Goal: Information Seeking & Learning: Understand process/instructions

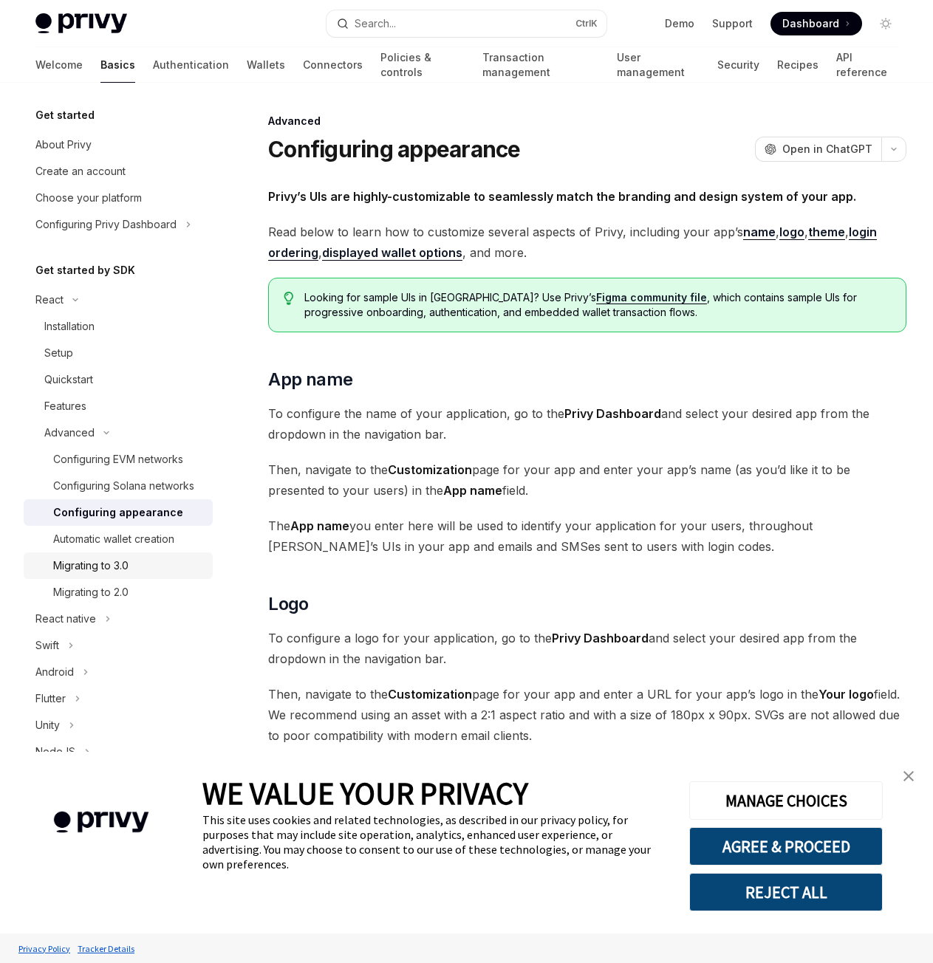
click at [75, 579] on link "Migrating to 3.0" at bounding box center [118, 566] width 189 height 27
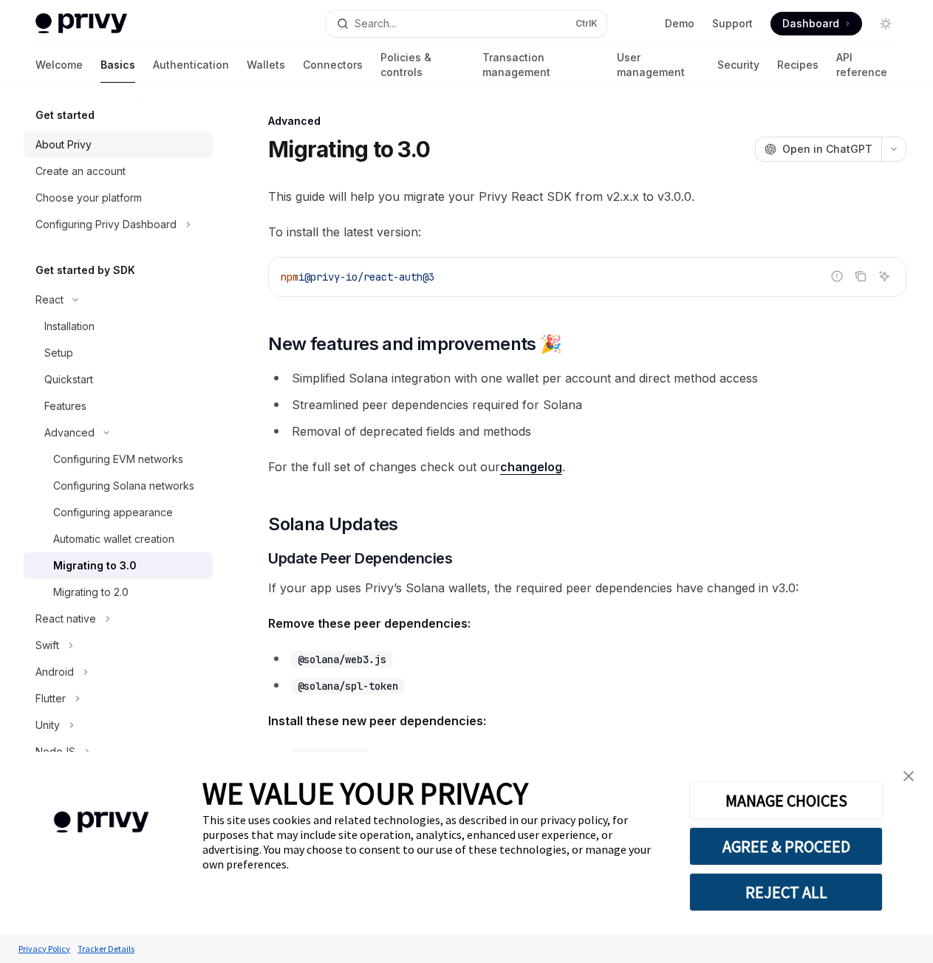
click at [63, 146] on div "About Privy" at bounding box center [63, 145] width 56 height 18
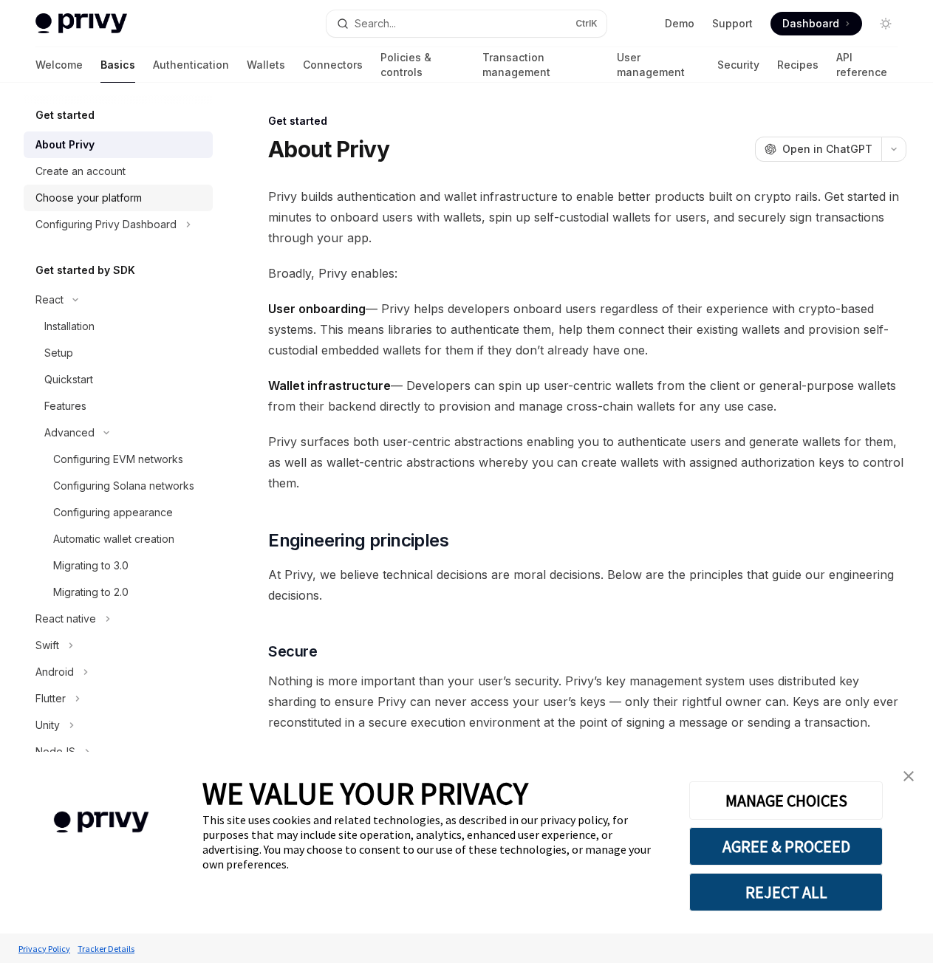
click at [99, 205] on div "Choose your platform" at bounding box center [88, 198] width 106 height 18
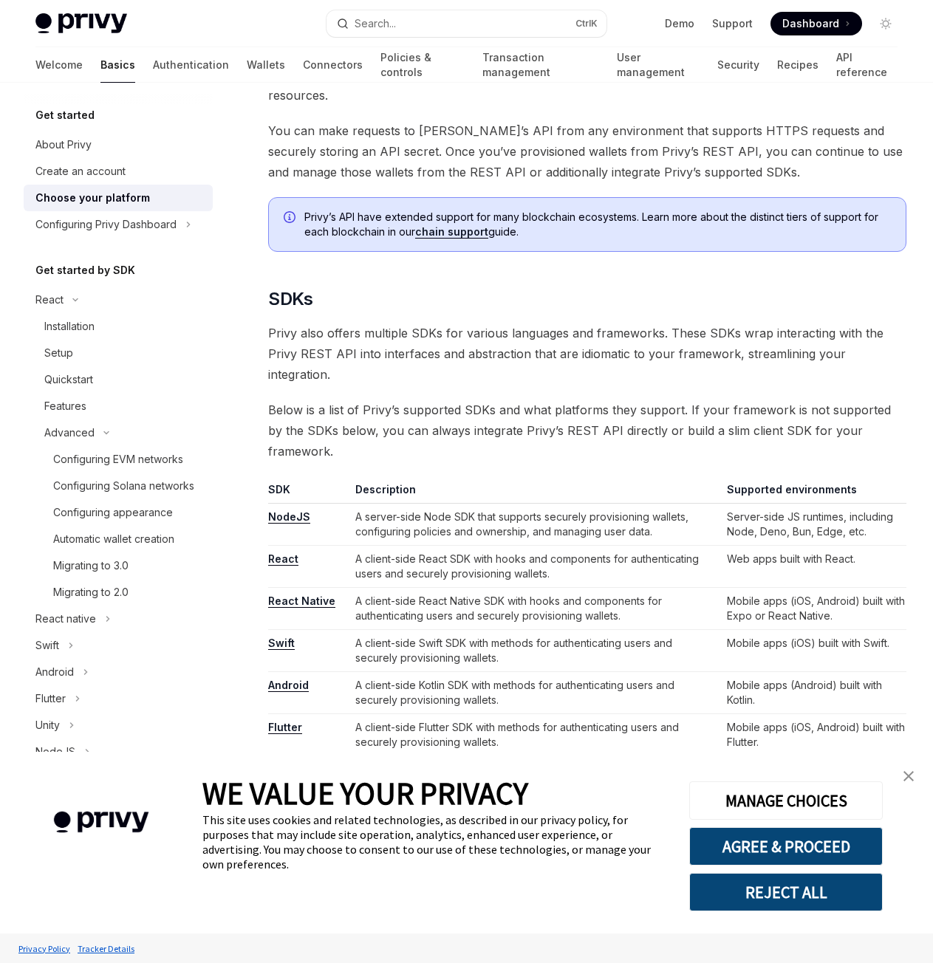
scroll to position [739, 0]
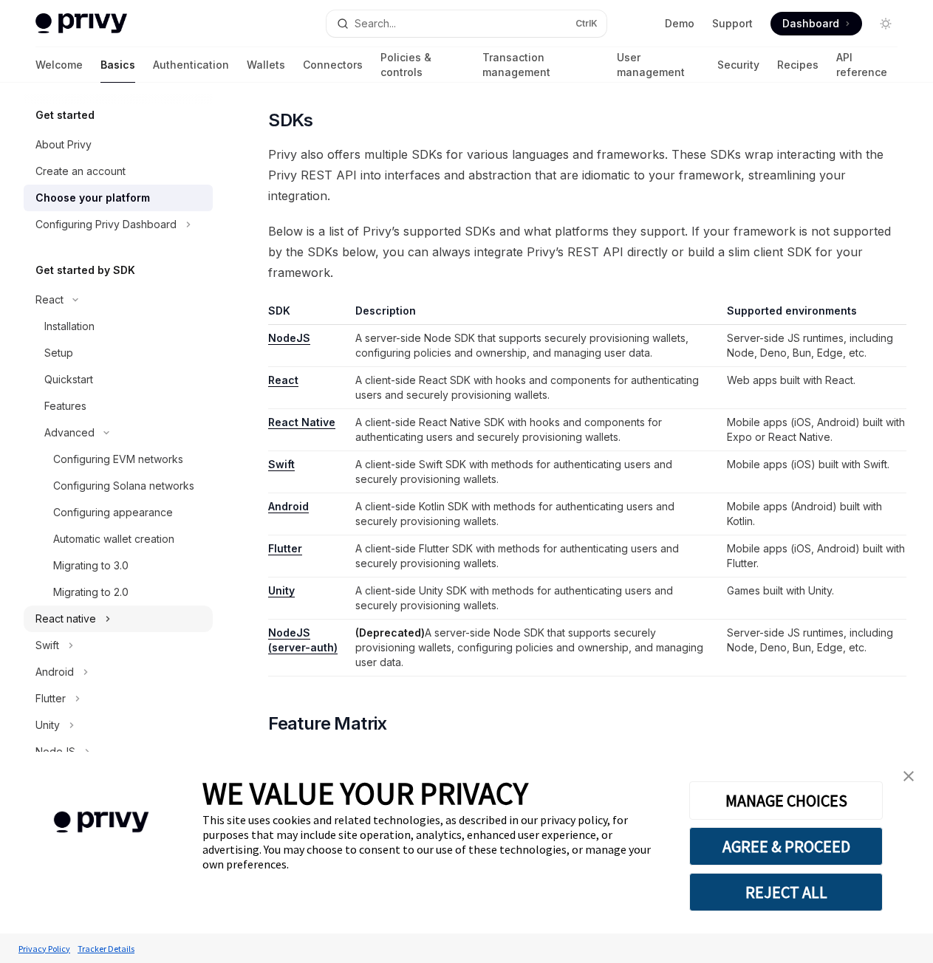
click at [65, 628] on div "React native" at bounding box center [65, 619] width 61 height 18
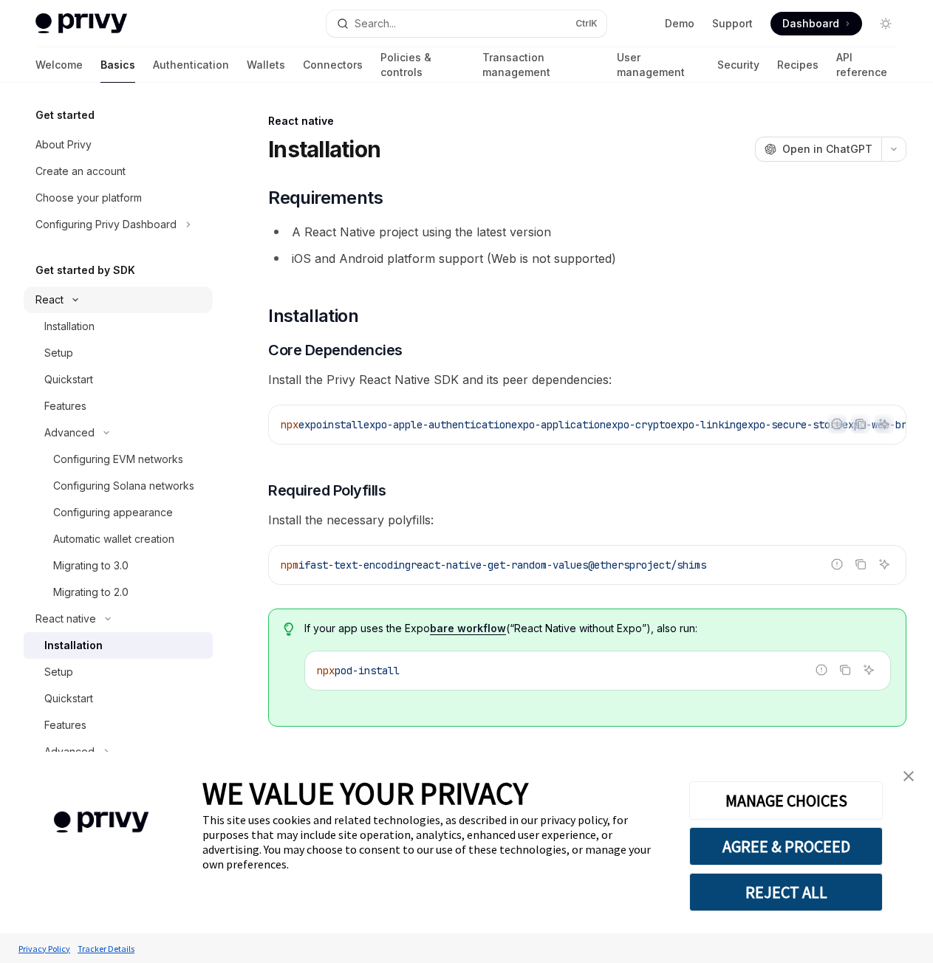
click at [47, 300] on div "React" at bounding box center [49, 300] width 28 height 18
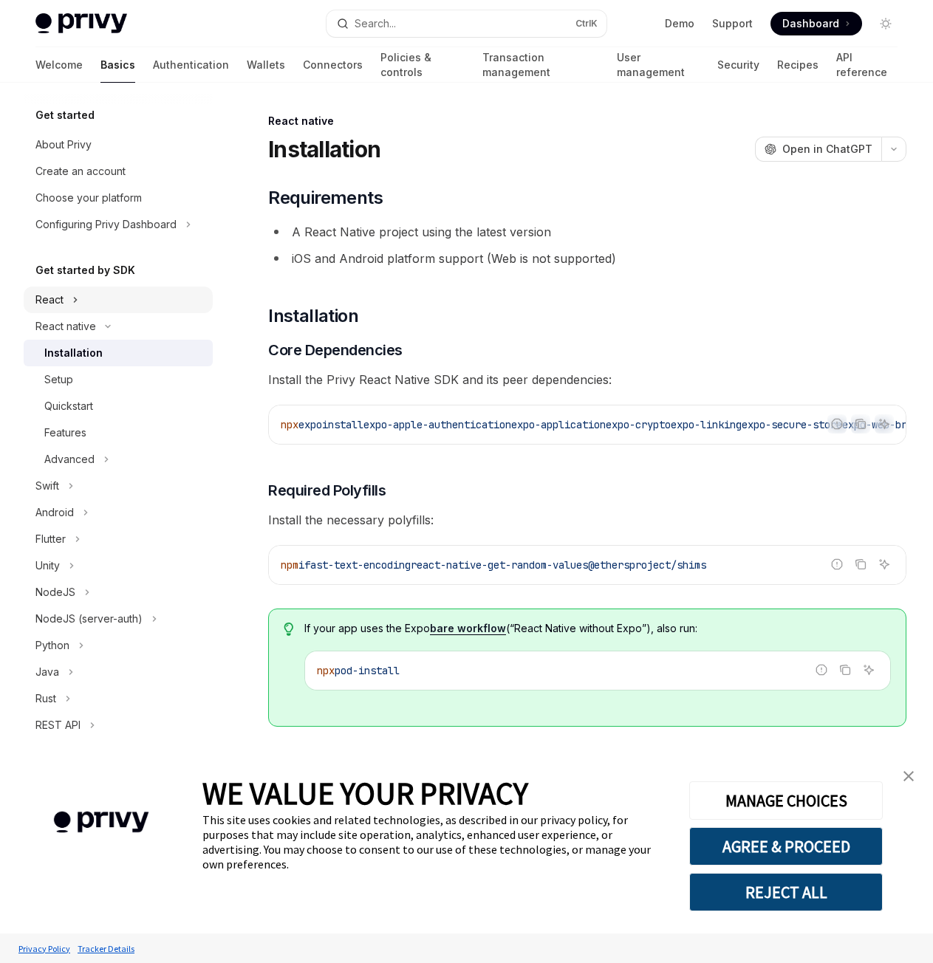
drag, startPoint x: 49, startPoint y: 294, endPoint x: 49, endPoint y: 304, distance: 9.6
click at [48, 294] on div "React" at bounding box center [49, 300] width 28 height 18
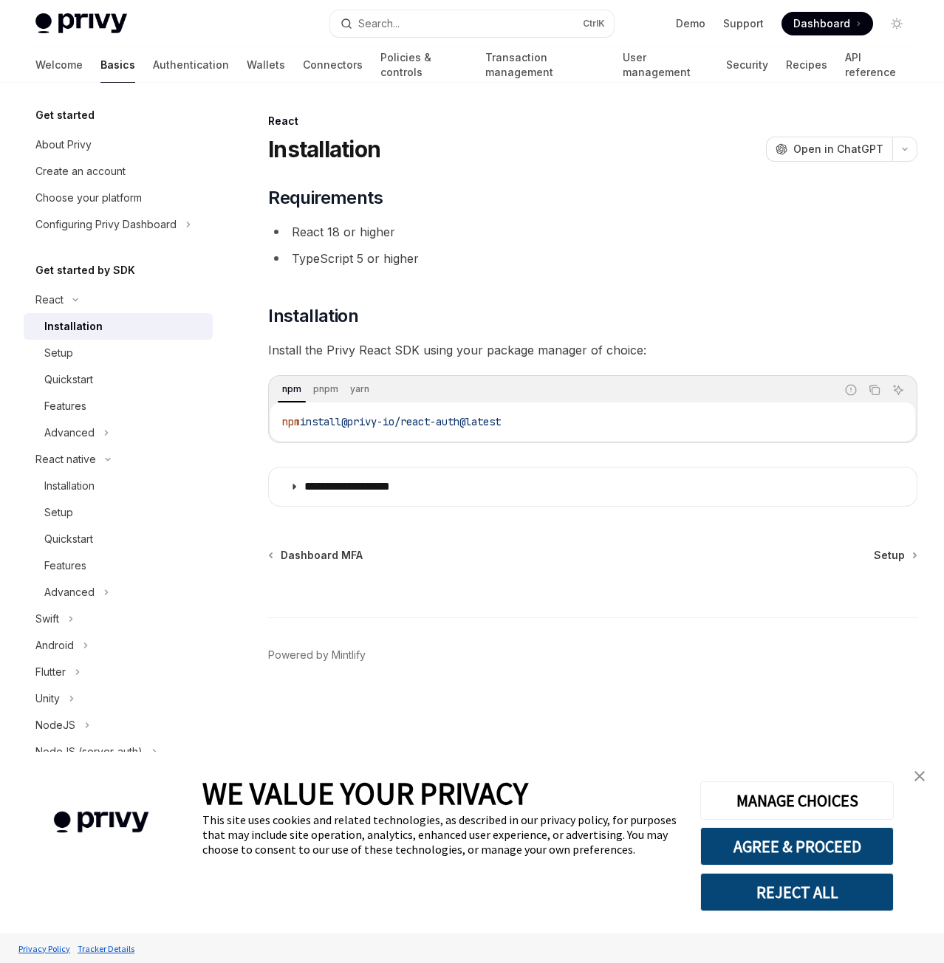
click at [66, 327] on div "Installation" at bounding box center [73, 327] width 58 height 18
click at [88, 358] on div "Setup" at bounding box center [124, 353] width 160 height 18
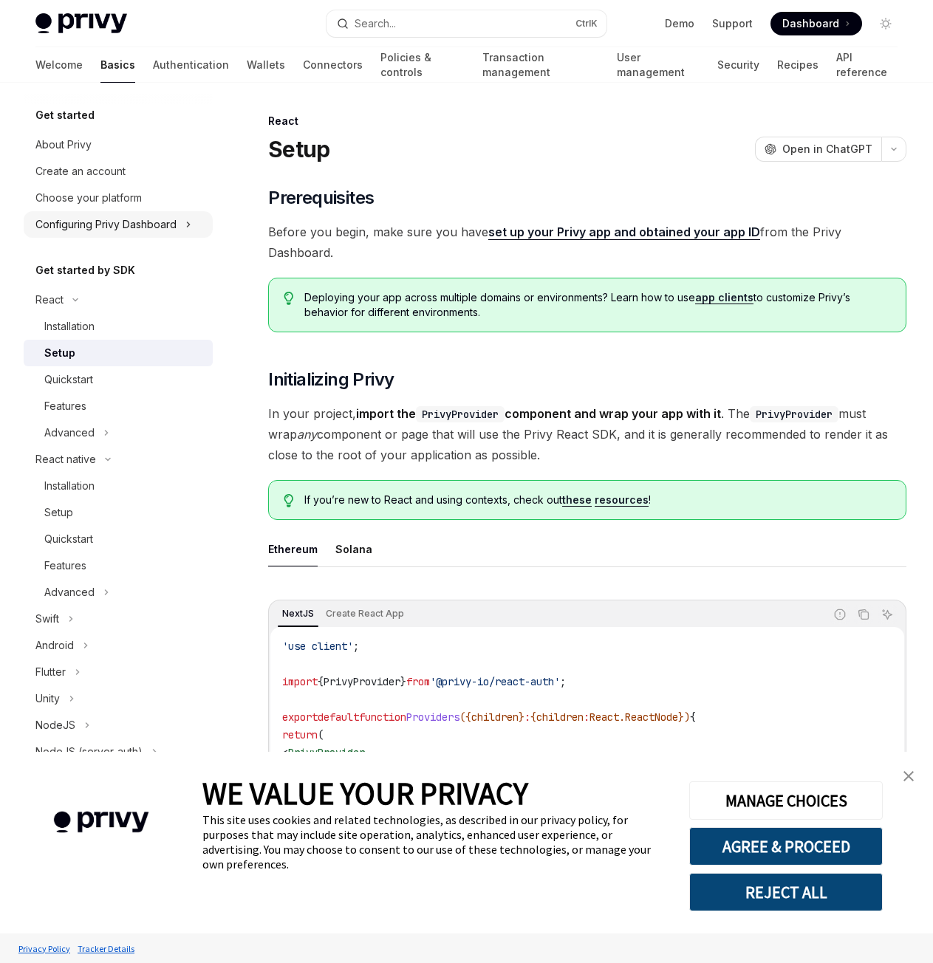
click at [82, 232] on div "Configuring Privy Dashboard" at bounding box center [105, 225] width 141 height 18
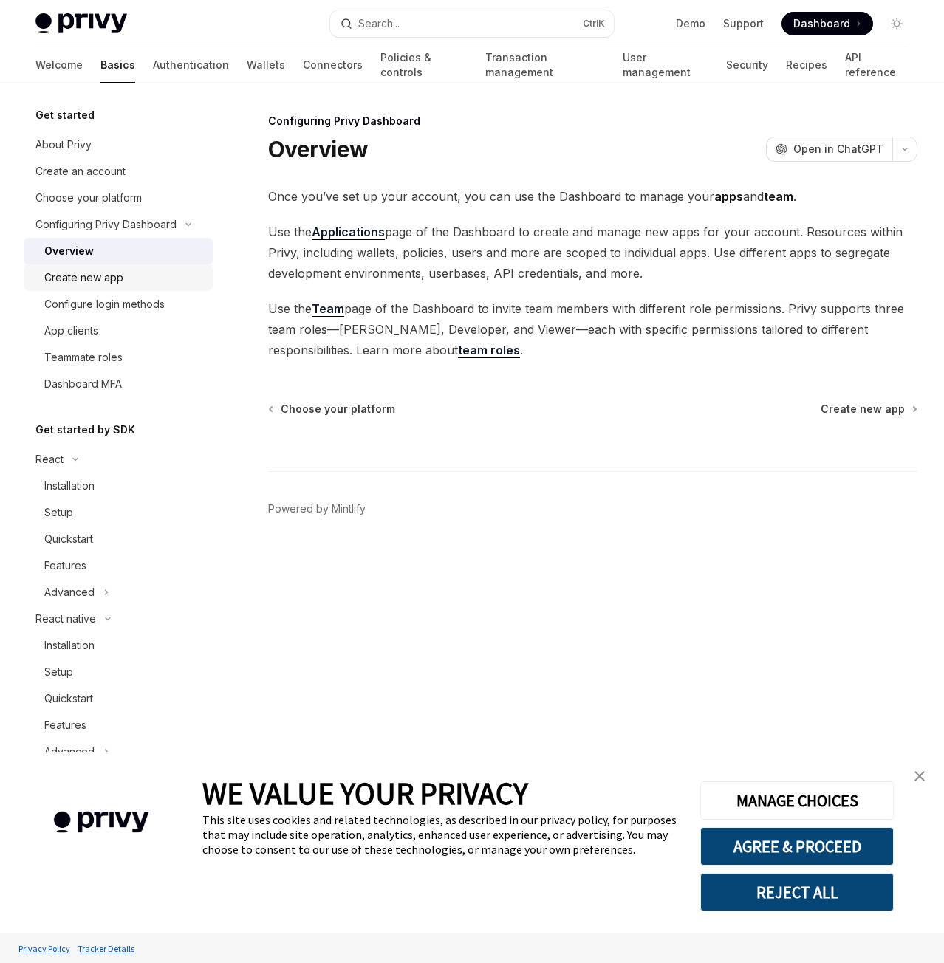
click at [77, 283] on div "Create new app" at bounding box center [83, 278] width 79 height 18
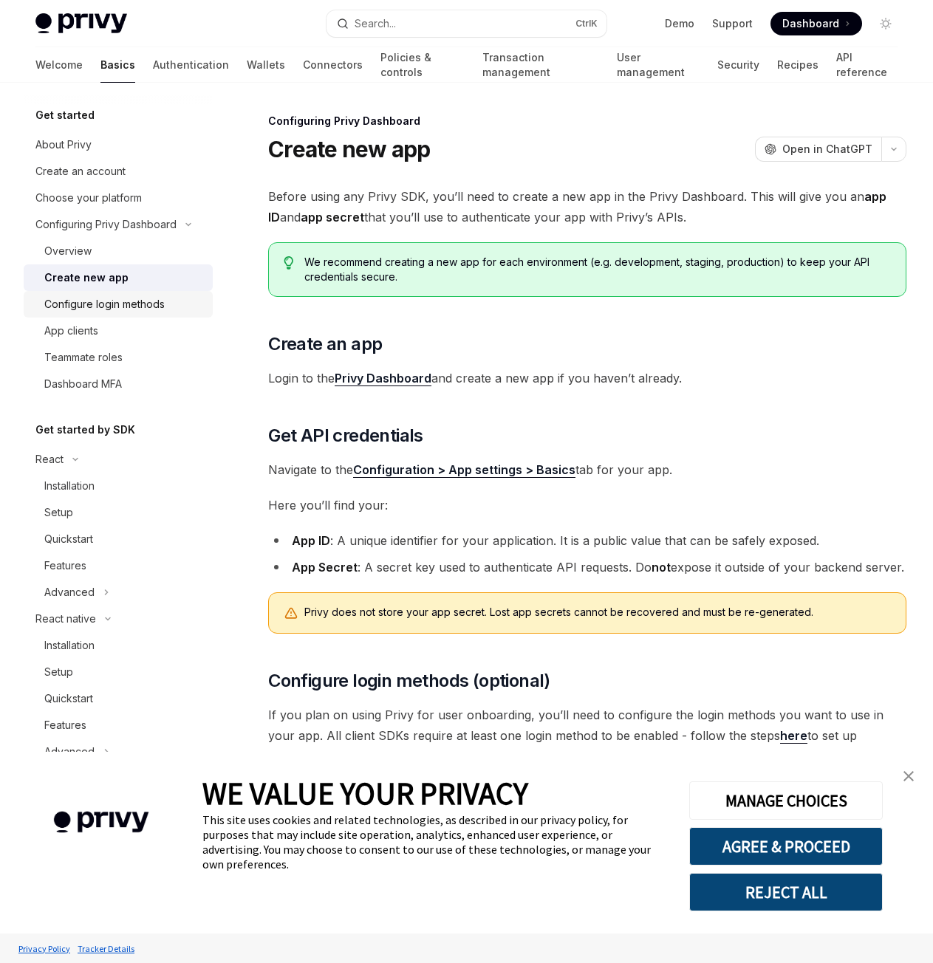
click at [84, 305] on div "Configure login methods" at bounding box center [104, 305] width 120 height 18
type textarea "*"
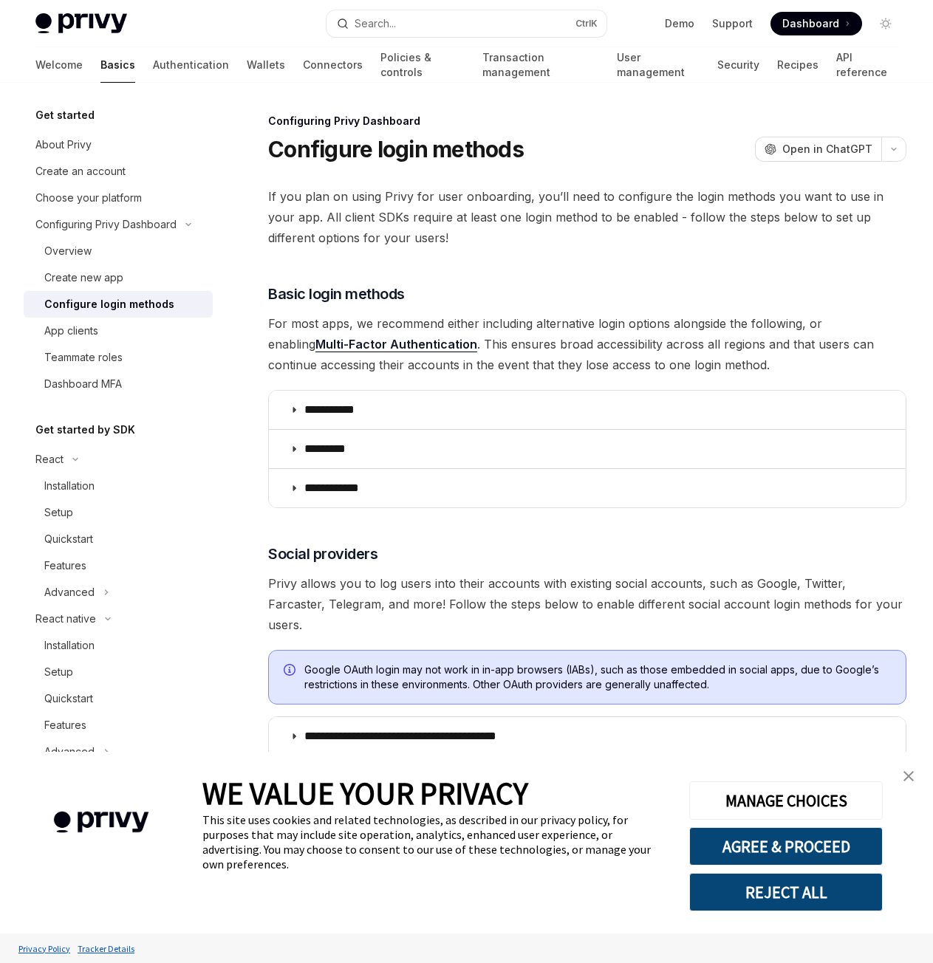
click at [817, 24] on span "Dashboard" at bounding box center [810, 23] width 57 height 15
